Goal: Information Seeking & Learning: Check status

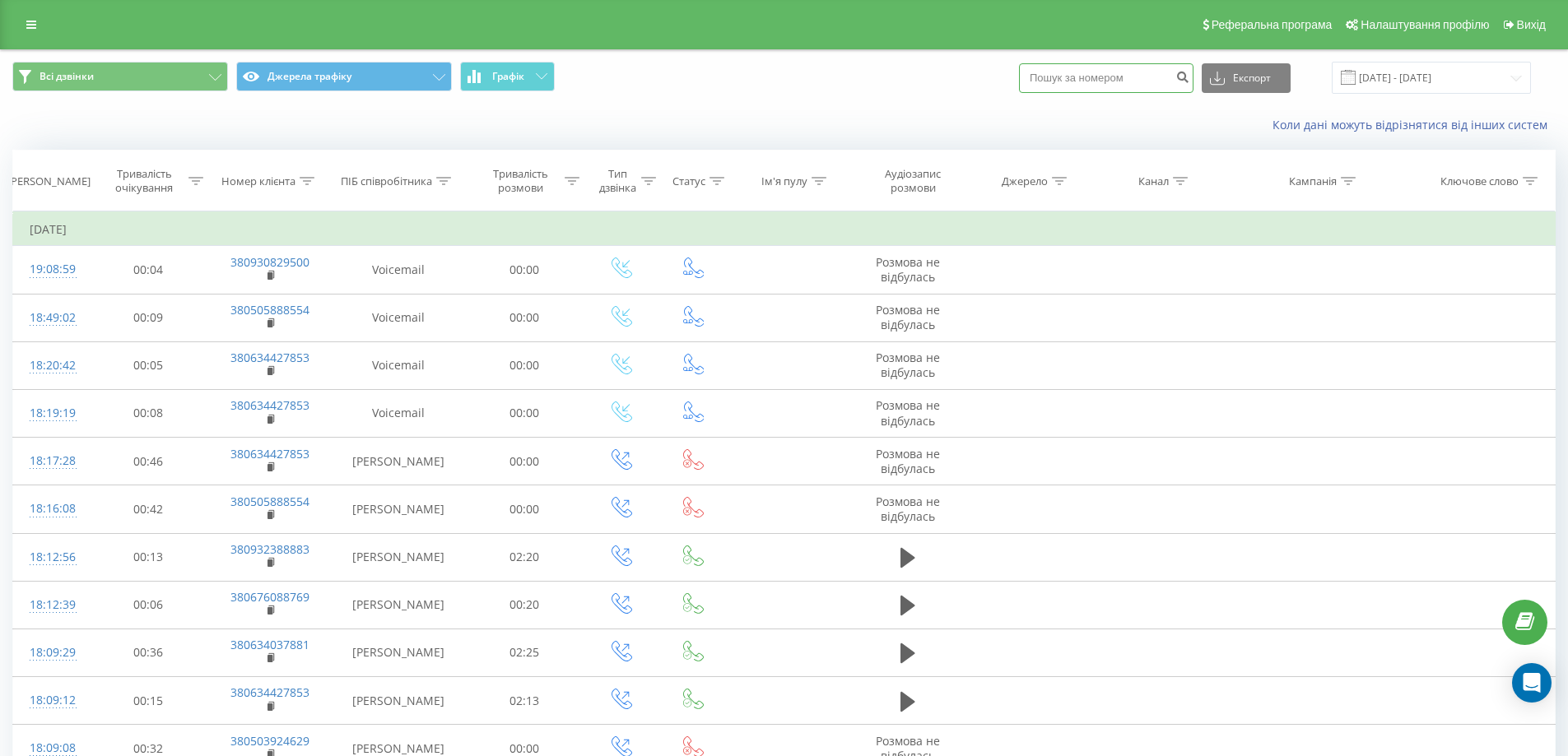
paste input "0674339611"
type input "0674339611"
click at [1189, 73] on icon "submit" at bounding box center [1182, 75] width 14 height 10
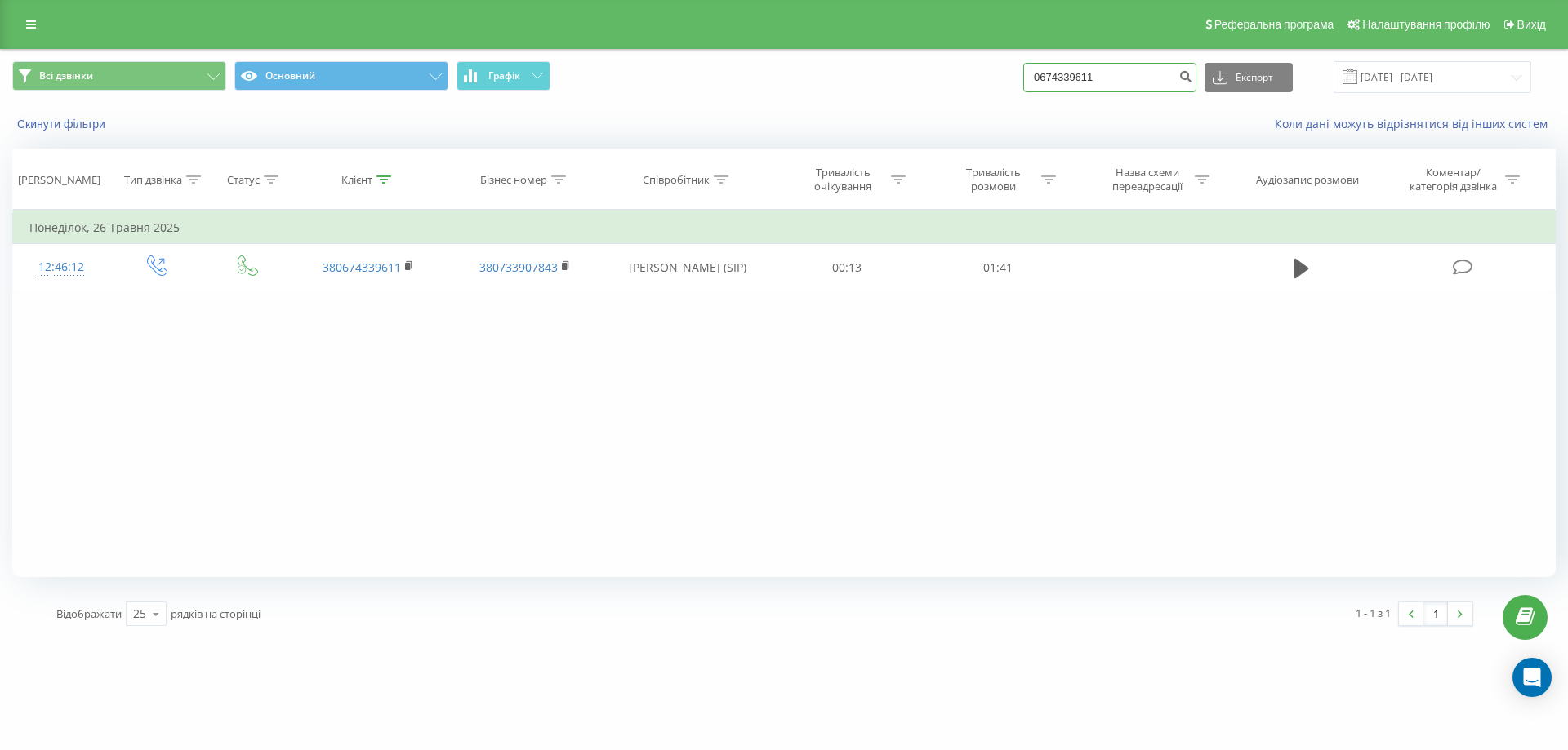
drag, startPoint x: 1160, startPoint y: 78, endPoint x: 1025, endPoint y: 83, distance: 135.1
click at [1025, 83] on div "Всі дзвінки Основний Графік 0674339611 Експорт .csv .xls .xlsx 20.05.2025 - 20.…" at bounding box center [784, 77] width 1543 height 32
paste input "0673774352"
type input "0673774352"
click at [1197, 84] on button "submit" at bounding box center [1185, 77] width 22 height 29
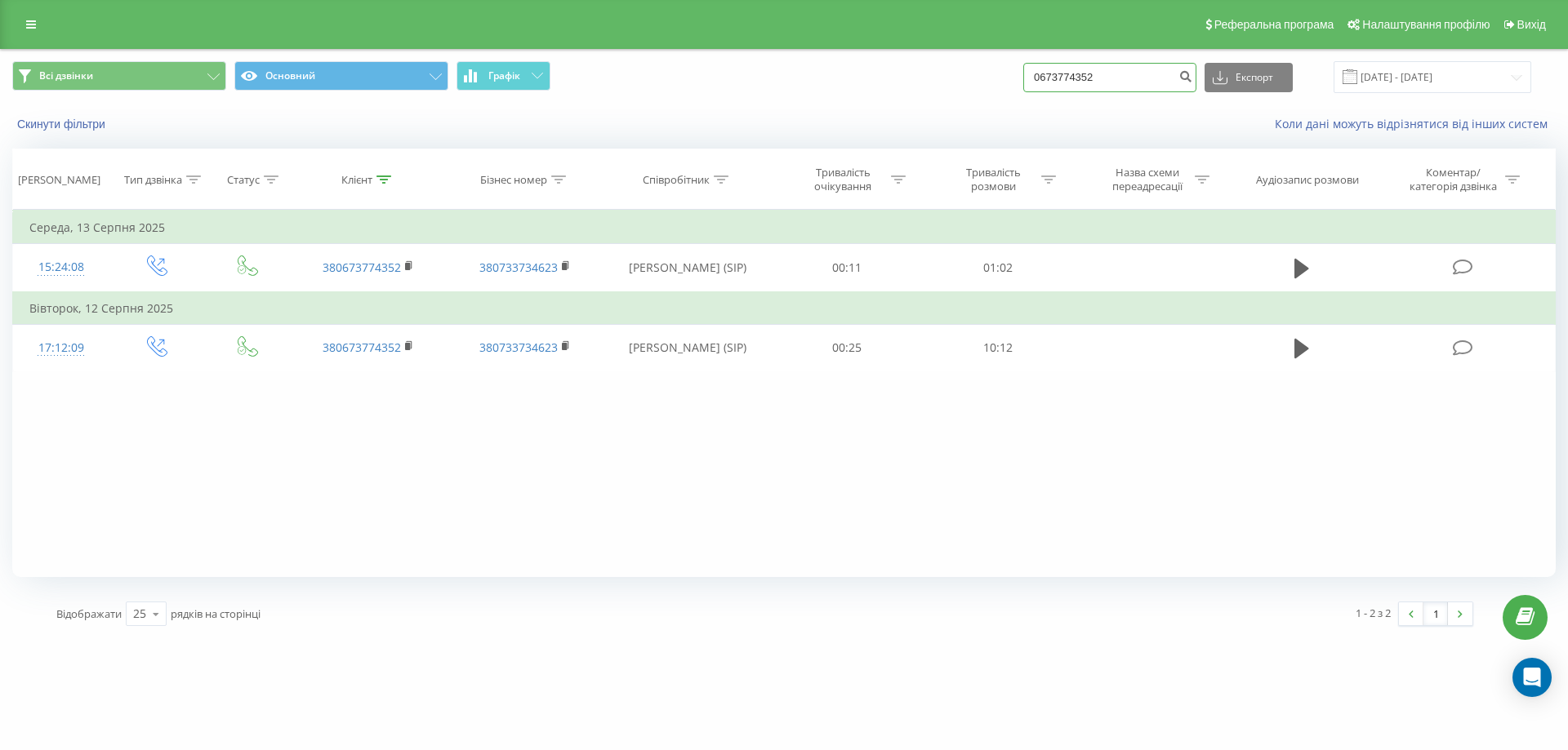
drag, startPoint x: 1134, startPoint y: 71, endPoint x: 1013, endPoint y: 83, distance: 121.6
click at [1013, 83] on div "Всі дзвінки Основний Графік 0673774352 Експорт .csv .xls .xlsx 20.05.2025 - 20.…" at bounding box center [784, 77] width 1543 height 32
paste input "380965890473"
type input "380965890473"
click at [1192, 78] on icon "submit" at bounding box center [1185, 74] width 14 height 10
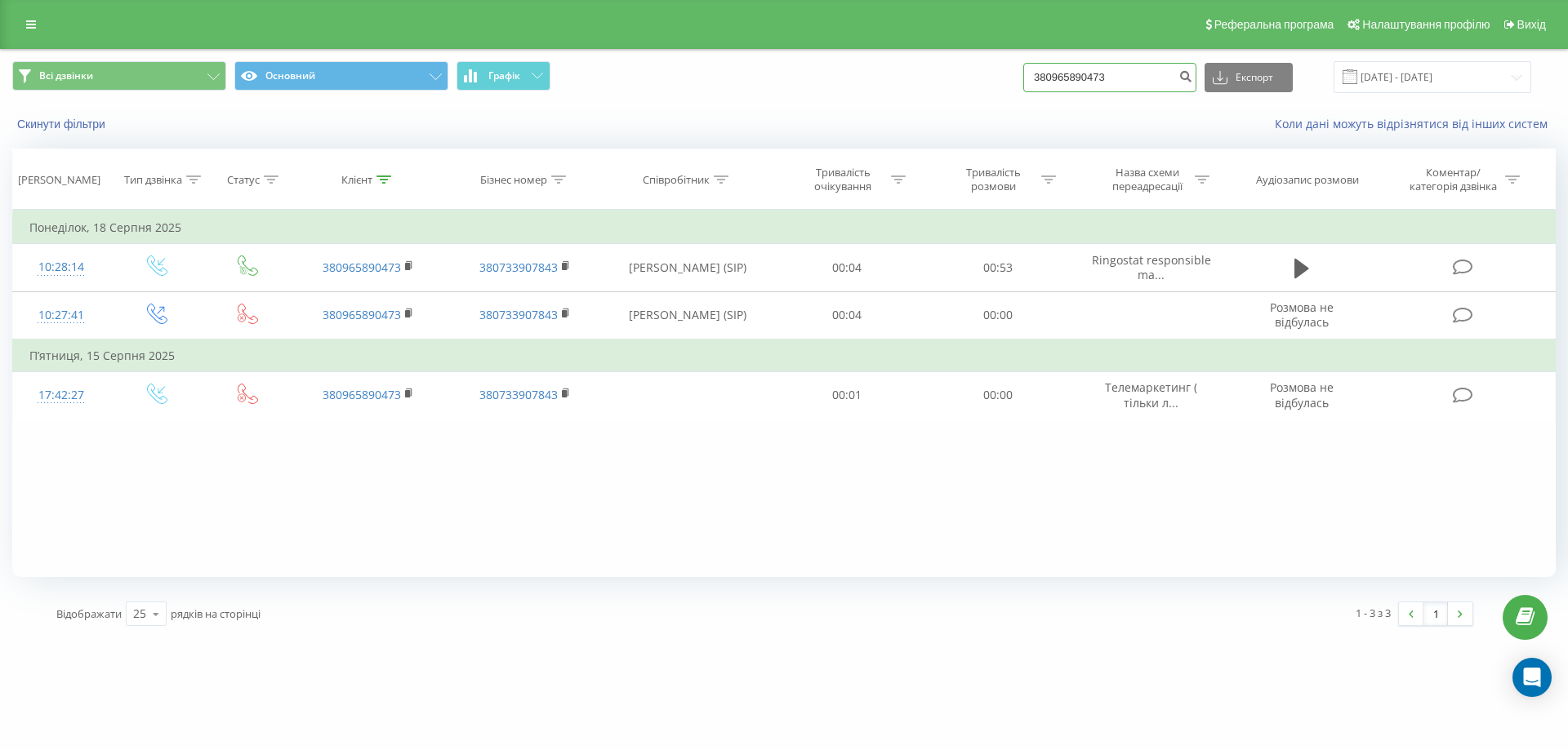
drag, startPoint x: 1143, startPoint y: 79, endPoint x: 1033, endPoint y: 83, distance: 110.1
click at [1033, 83] on div "Всі дзвінки Основний Графік 380965890473 Експорт .csv .xls .xlsx [DATE] - [DATE]" at bounding box center [784, 77] width 1543 height 32
